Goal: Information Seeking & Learning: Learn about a topic

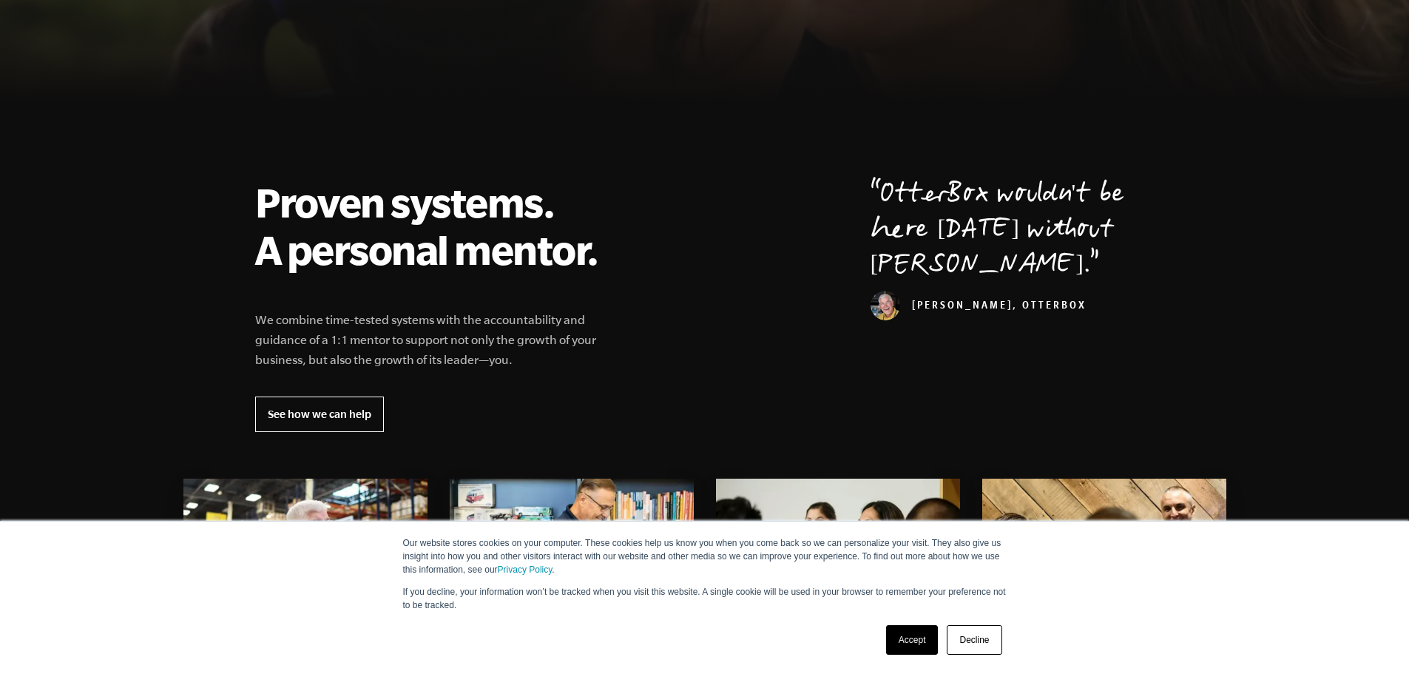
scroll to position [444, 0]
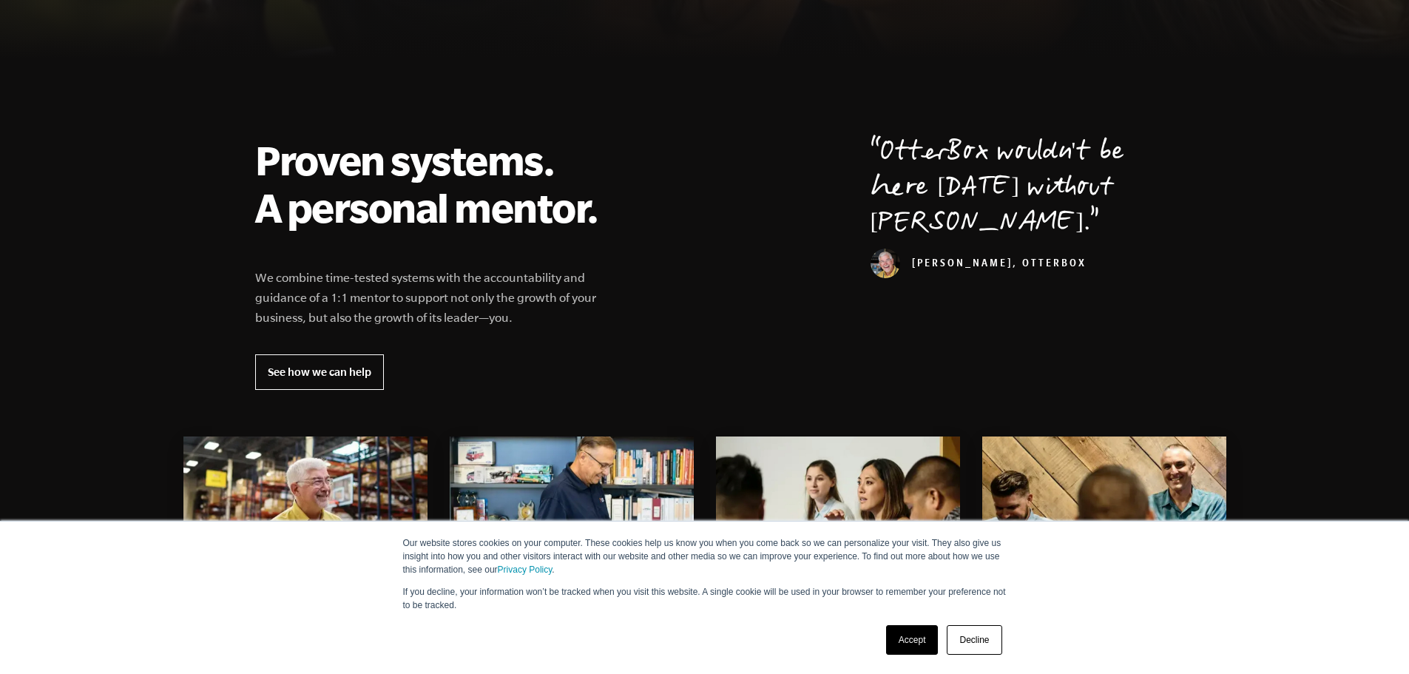
click at [914, 647] on link "Accept" at bounding box center [912, 640] width 53 height 30
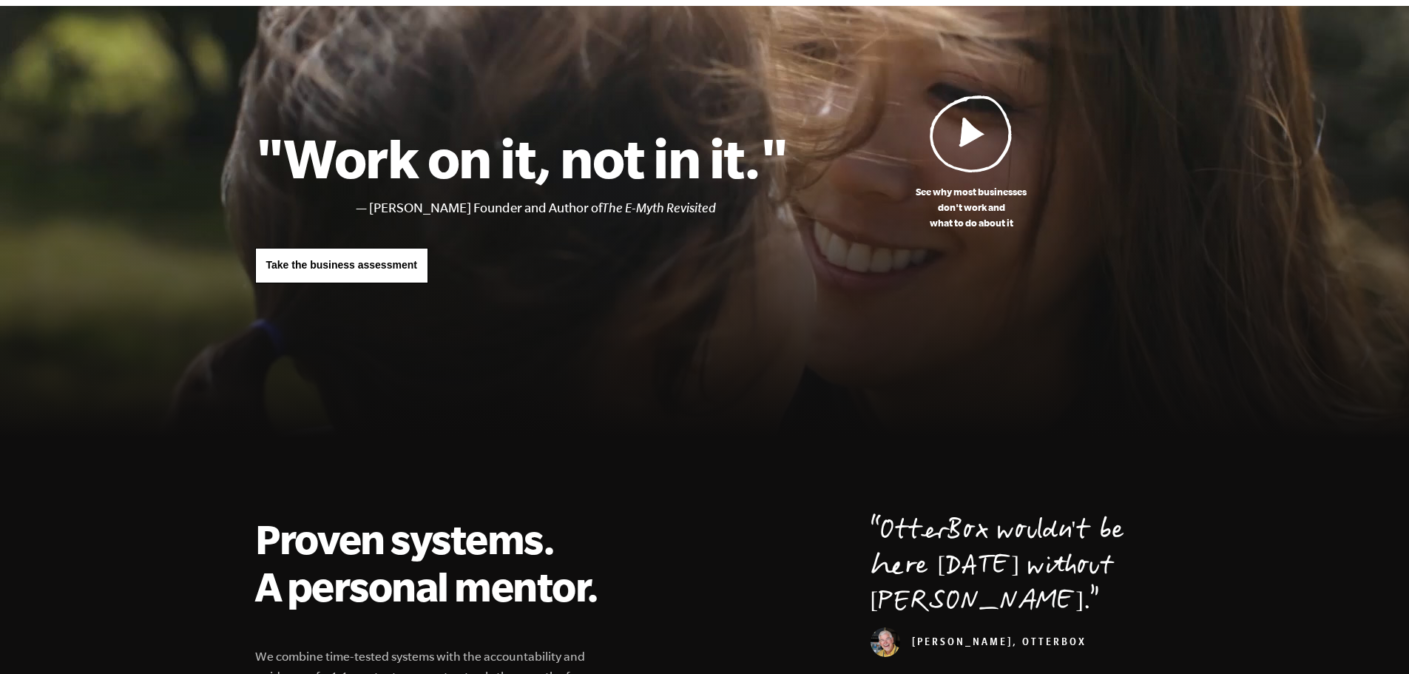
scroll to position [0, 0]
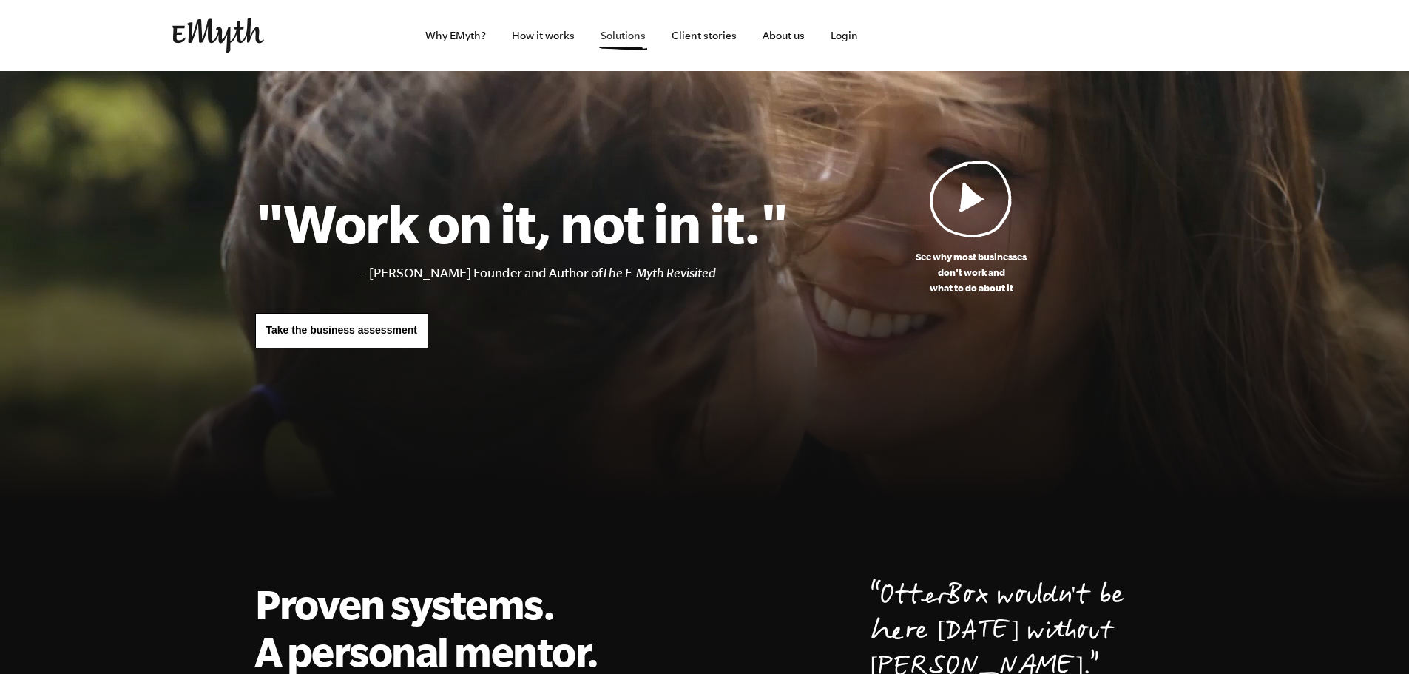
click at [615, 28] on link "Solutions" at bounding box center [623, 35] width 69 height 71
